Goal: Task Accomplishment & Management: Use online tool/utility

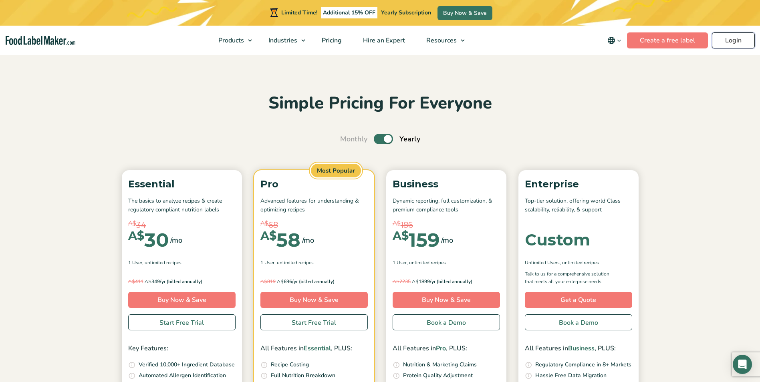
drag, startPoint x: 0, startPoint y: 0, endPoint x: 725, endPoint y: 37, distance: 726.0
click at [725, 37] on link "Login" at bounding box center [733, 40] width 43 height 16
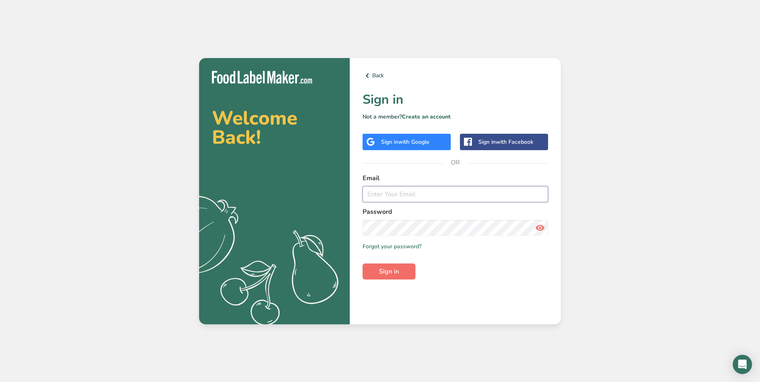
type input "[PERSON_NAME][EMAIL_ADDRESS][DOMAIN_NAME]"
click at [397, 270] on span "Sign in" at bounding box center [389, 272] width 20 height 10
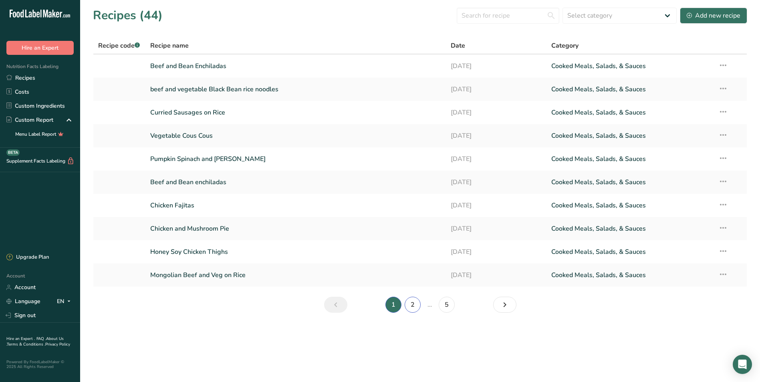
click at [414, 304] on link "2" at bounding box center [413, 305] width 16 height 16
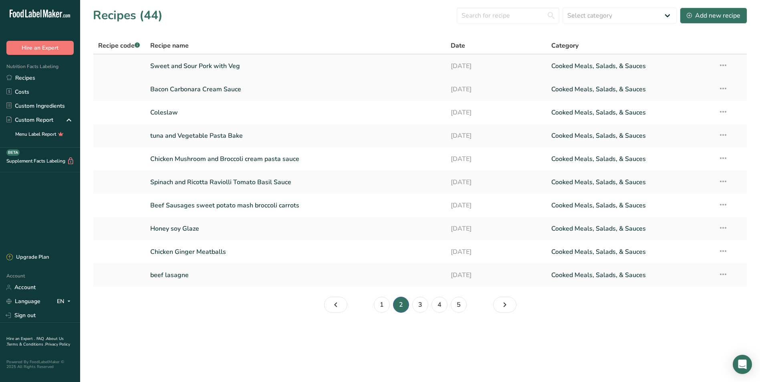
click at [236, 66] on link "Sweet and Sour Pork with Veg" at bounding box center [295, 66] width 291 height 17
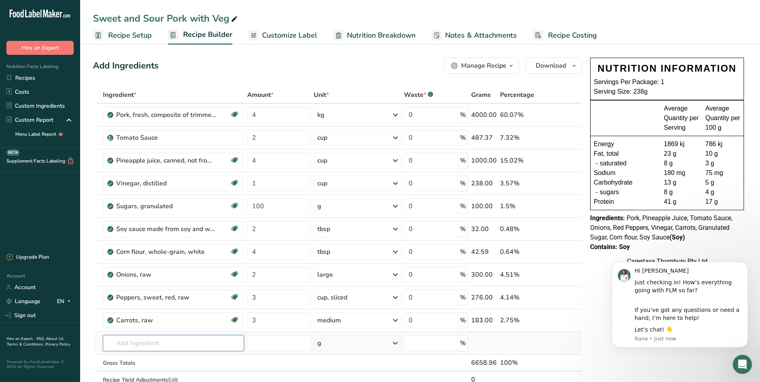
click at [127, 345] on input "text" at bounding box center [173, 343] width 141 height 16
click at [117, 343] on input "[PERSON_NAME]" at bounding box center [173, 343] width 141 height 16
click at [226, 343] on input "[PERSON_NAME]" at bounding box center [173, 343] width 141 height 16
type input "J"
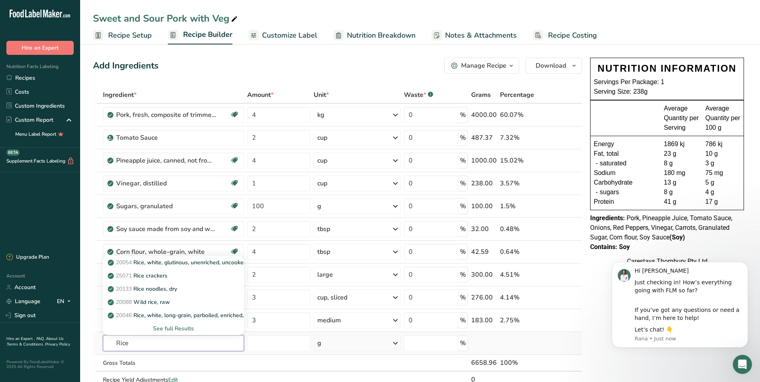
type input "Rice"
click at [190, 326] on div "See full Results" at bounding box center [173, 328] width 128 height 8
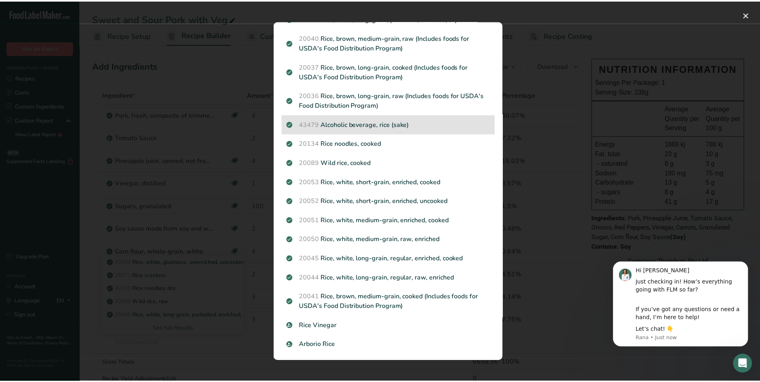
scroll to position [120, 0]
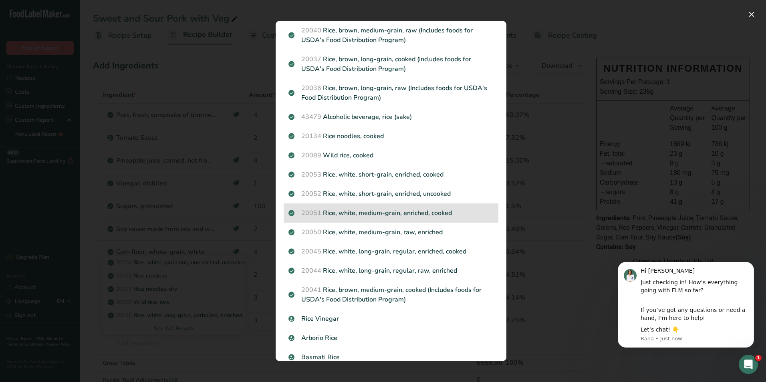
click at [449, 211] on p "20051 Rice, white, medium-grain, enriched, cooked" at bounding box center [390, 213] width 205 height 10
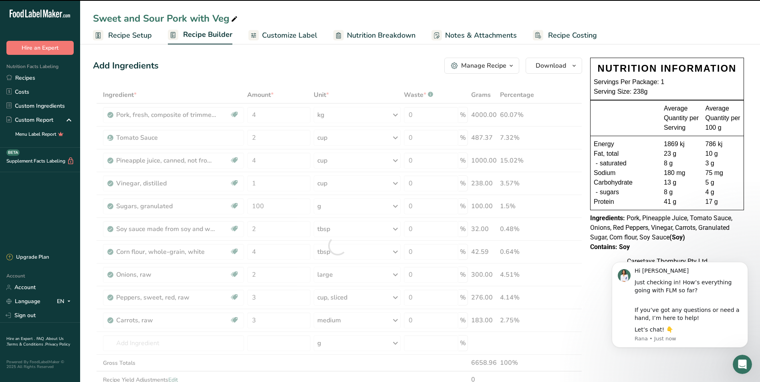
type input "0"
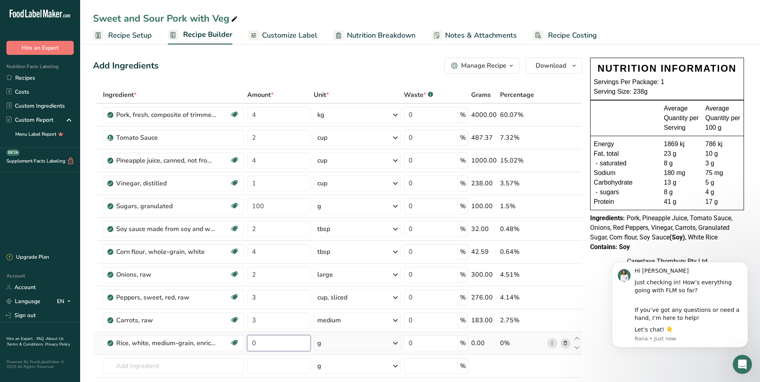
click at [267, 342] on input "0" at bounding box center [279, 343] width 64 height 16
type input "4"
click at [395, 341] on div "Ingredient * Amount * Unit * Waste * .a-a{fill:#347362;}.b-a{fill:#fff;} Grams …" at bounding box center [337, 257] width 489 height 341
click at [396, 341] on icon at bounding box center [396, 343] width 10 height 14
click at [342, 369] on div "1 cup" at bounding box center [351, 371] width 67 height 12
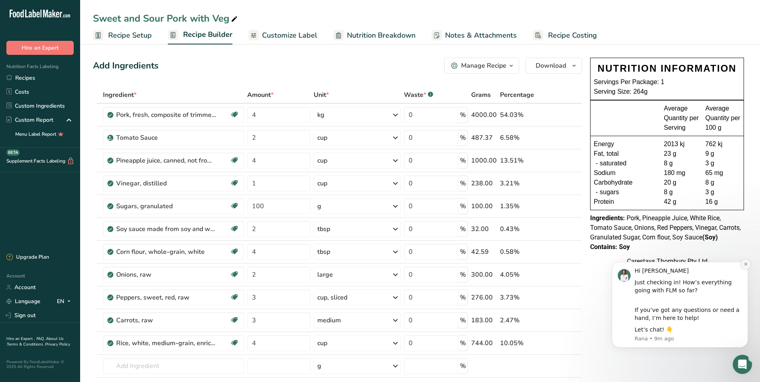
click at [745, 264] on icon "Dismiss notification" at bounding box center [745, 264] width 3 height 3
